Goal: Complete application form

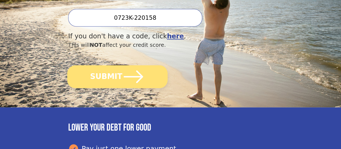
scroll to position [189, 0]
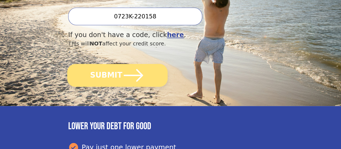
click at [114, 87] on button "SUBMIT" at bounding box center [117, 75] width 100 height 23
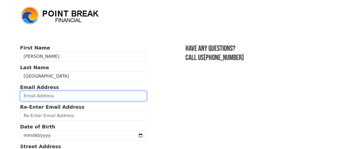
click at [53, 99] on input "email" at bounding box center [83, 96] width 127 height 10
type input "mmpa77@yahoo.com"
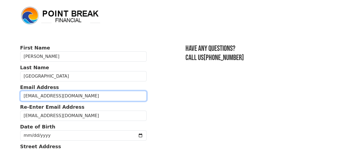
type input "(269) 569-9944"
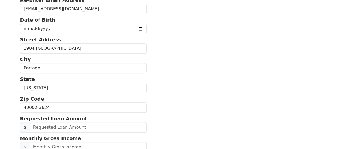
scroll to position [44, 0]
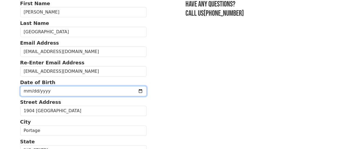
click at [72, 94] on input "date" at bounding box center [83, 91] width 127 height 10
click at [140, 94] on input "date" at bounding box center [83, 91] width 127 height 10
drag, startPoint x: 140, startPoint y: 94, endPoint x: 134, endPoint y: 95, distance: 5.4
click at [139, 95] on input "date" at bounding box center [83, 91] width 127 height 10
click at [56, 96] on input "date" at bounding box center [83, 91] width 127 height 10
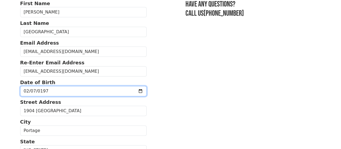
type input "1977-02-07"
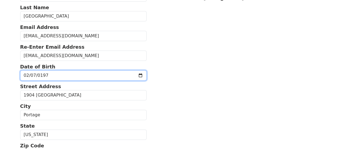
scroll to position [71, 0]
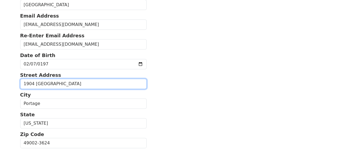
click at [101, 88] on input "1904 Lansing Ave" at bounding box center [83, 83] width 127 height 10
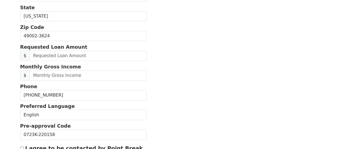
scroll to position [179, 0]
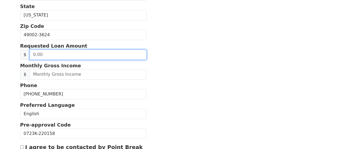
click at [57, 60] on input "text" at bounding box center [88, 54] width 117 height 10
type input "30,000.00"
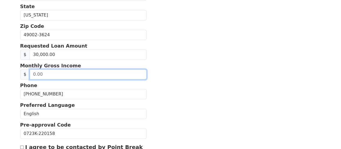
click at [45, 79] on input "text" at bounding box center [88, 74] width 117 height 10
type input "7,000.00"
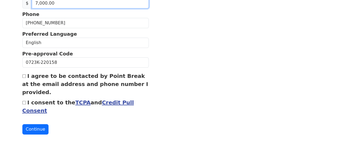
scroll to position [261, 0]
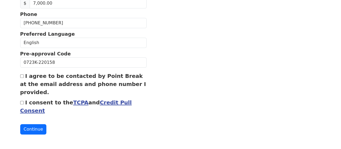
click at [118, 99] on link "Credit Pull Consent" at bounding box center [76, 106] width 112 height 15
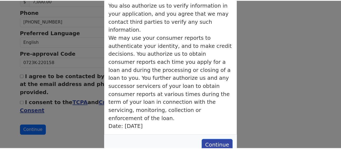
scroll to position [203, 0]
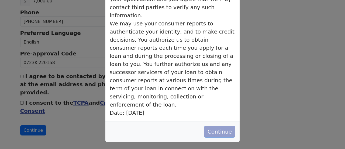
click at [216, 133] on button "Continue" at bounding box center [219, 131] width 31 height 12
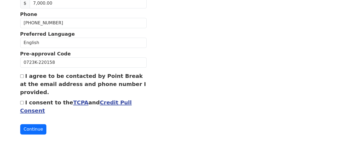
click at [20, 101] on input "I consent to the TCPA and Credit Pull Consent" at bounding box center [22, 103] width 4 height 4
checkbox input "true"
click at [24, 74] on div "I agree to be contacted by Point Break at the email address and phone number I …" at bounding box center [83, 84] width 127 height 24
click at [20, 75] on input "I agree to be contacted by Point Break at the email address and phone number I …" at bounding box center [22, 76] width 4 height 4
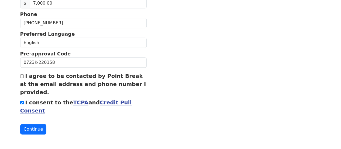
checkbox input "true"
click at [39, 128] on button "Continue" at bounding box center [33, 129] width 26 height 10
